Goal: Task Accomplishment & Management: Manage account settings

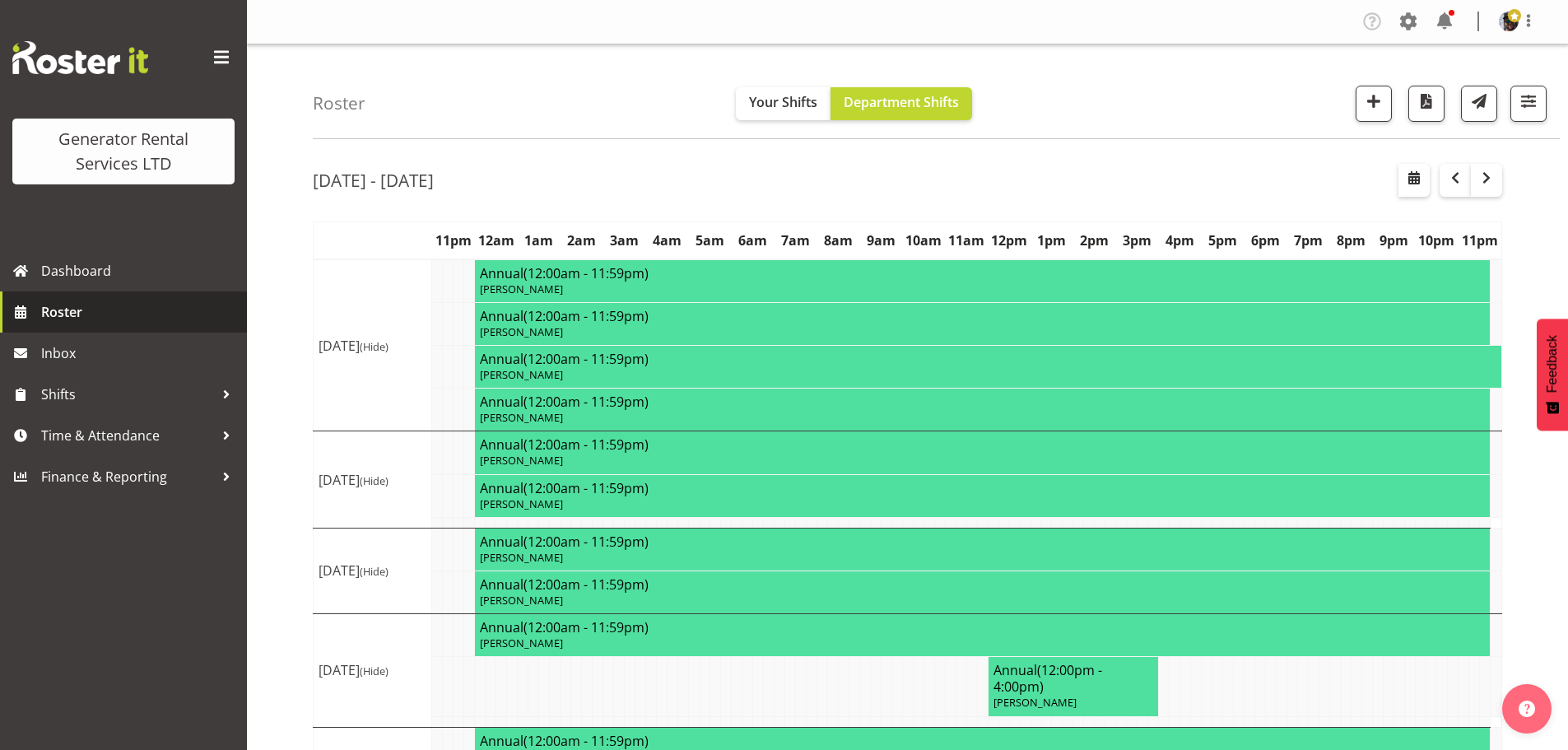
click at [144, 323] on span "Roster" at bounding box center [140, 311] width 197 height 25
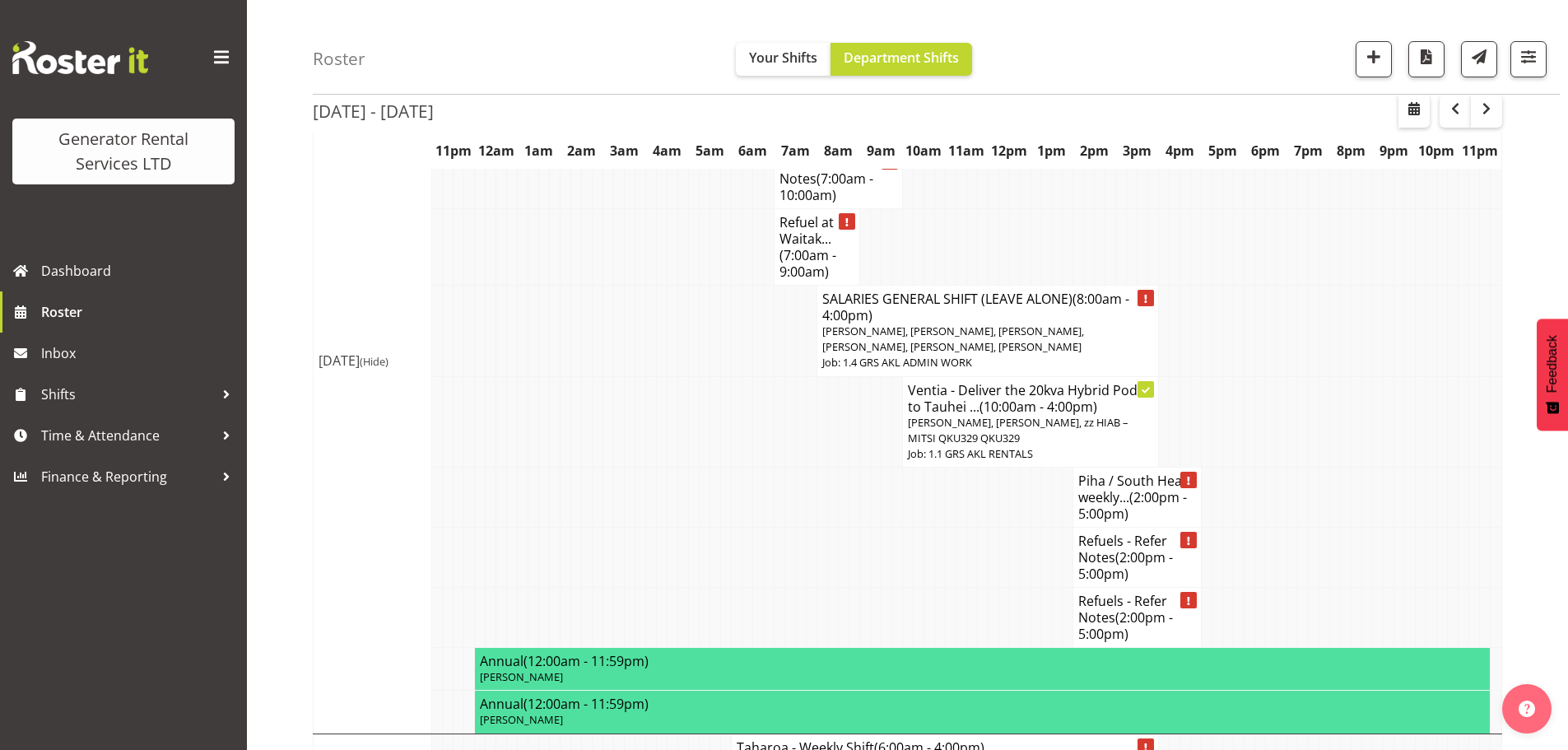
scroll to position [2799, 0]
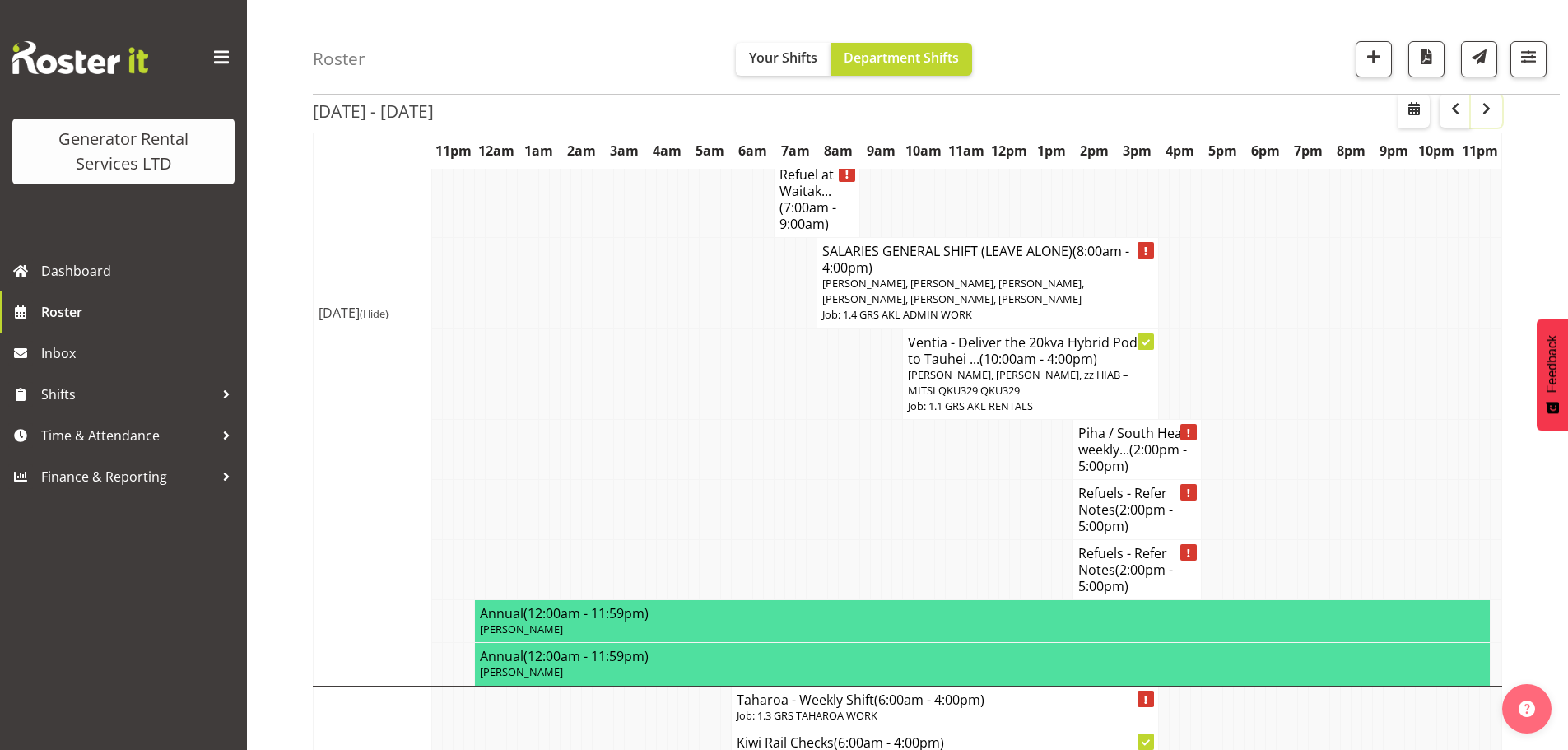
click at [1487, 115] on span "button" at bounding box center [1487, 108] width 20 height 20
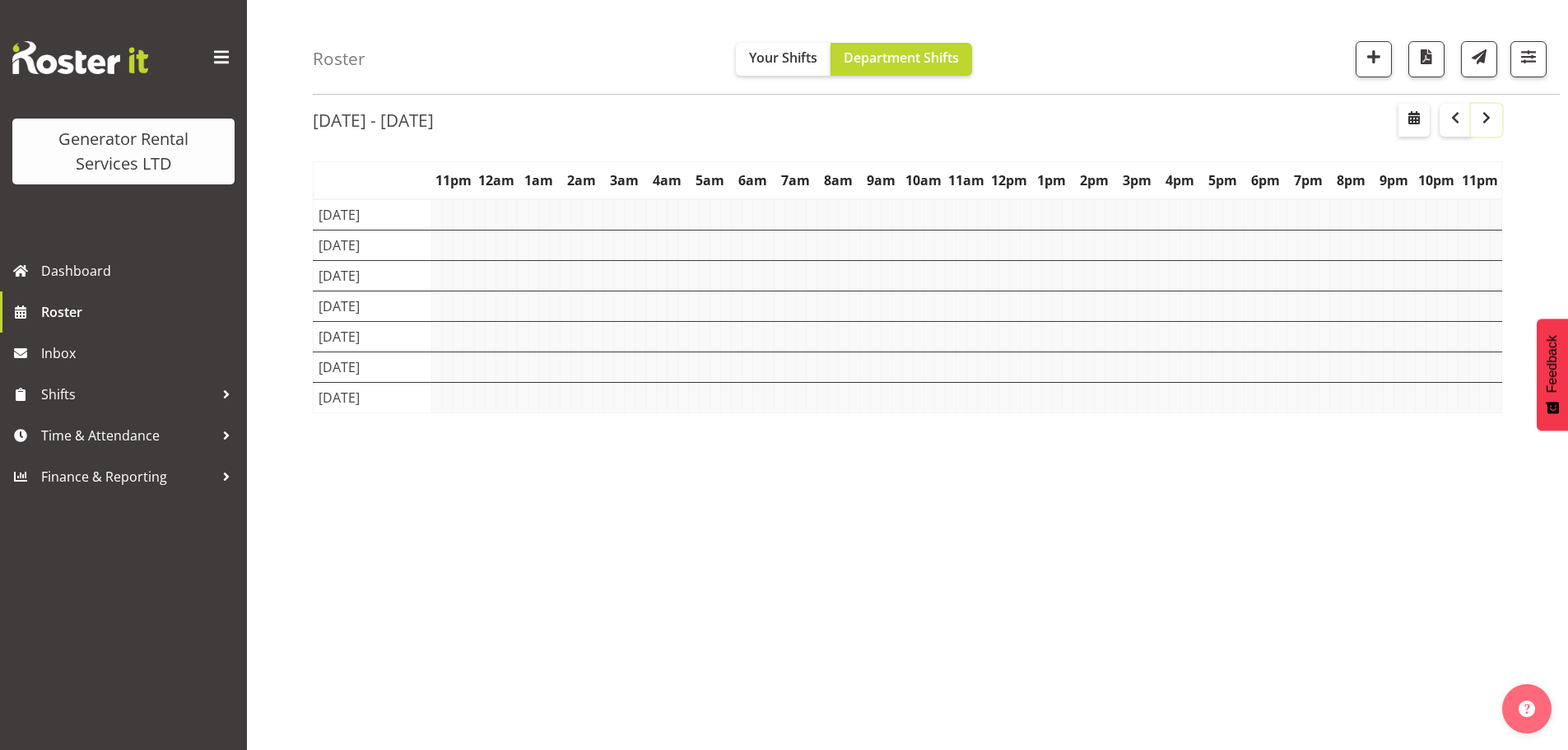
scroll to position [60, 0]
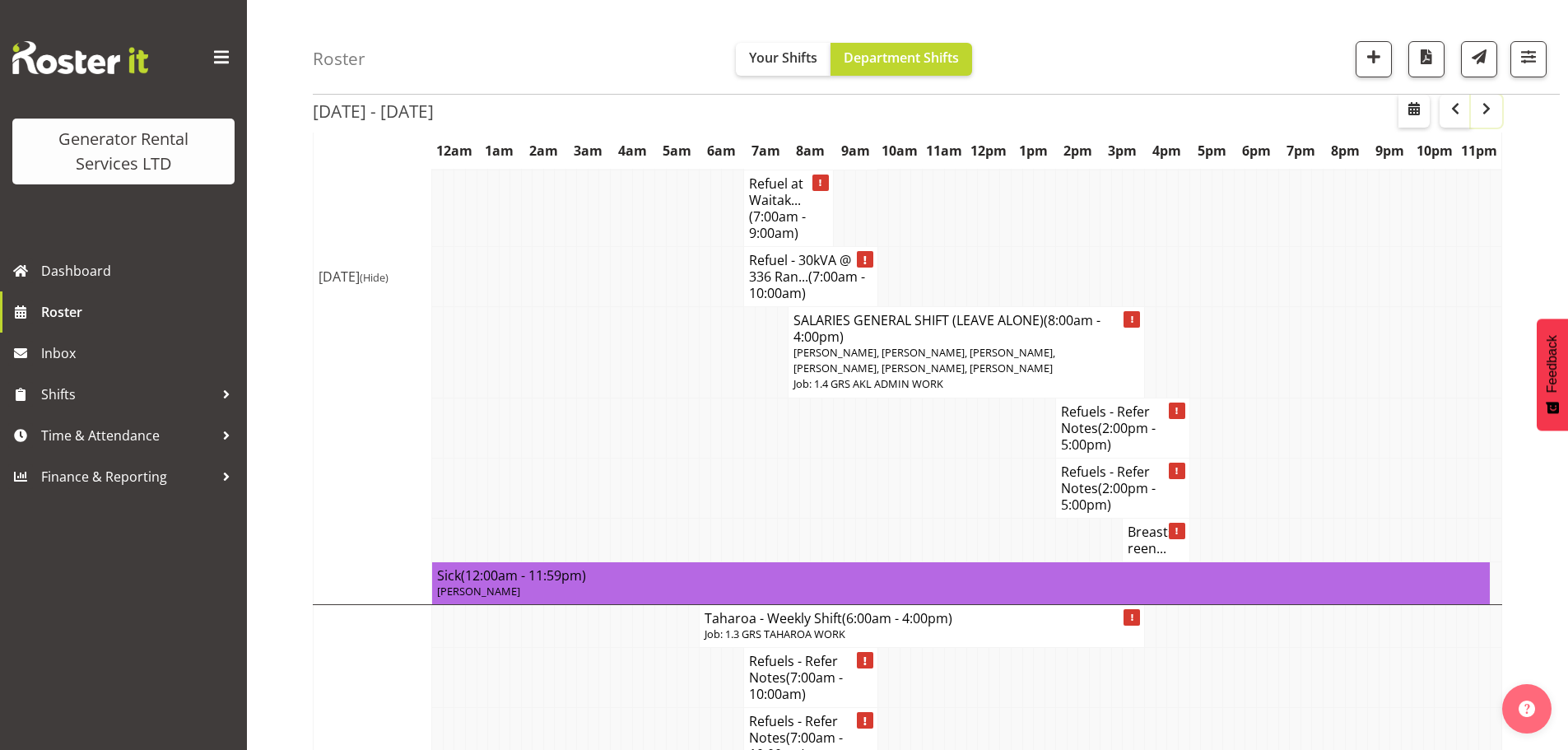
scroll to position [3458, 0]
